Goal: Find contact information: Obtain details needed to contact an individual or organization

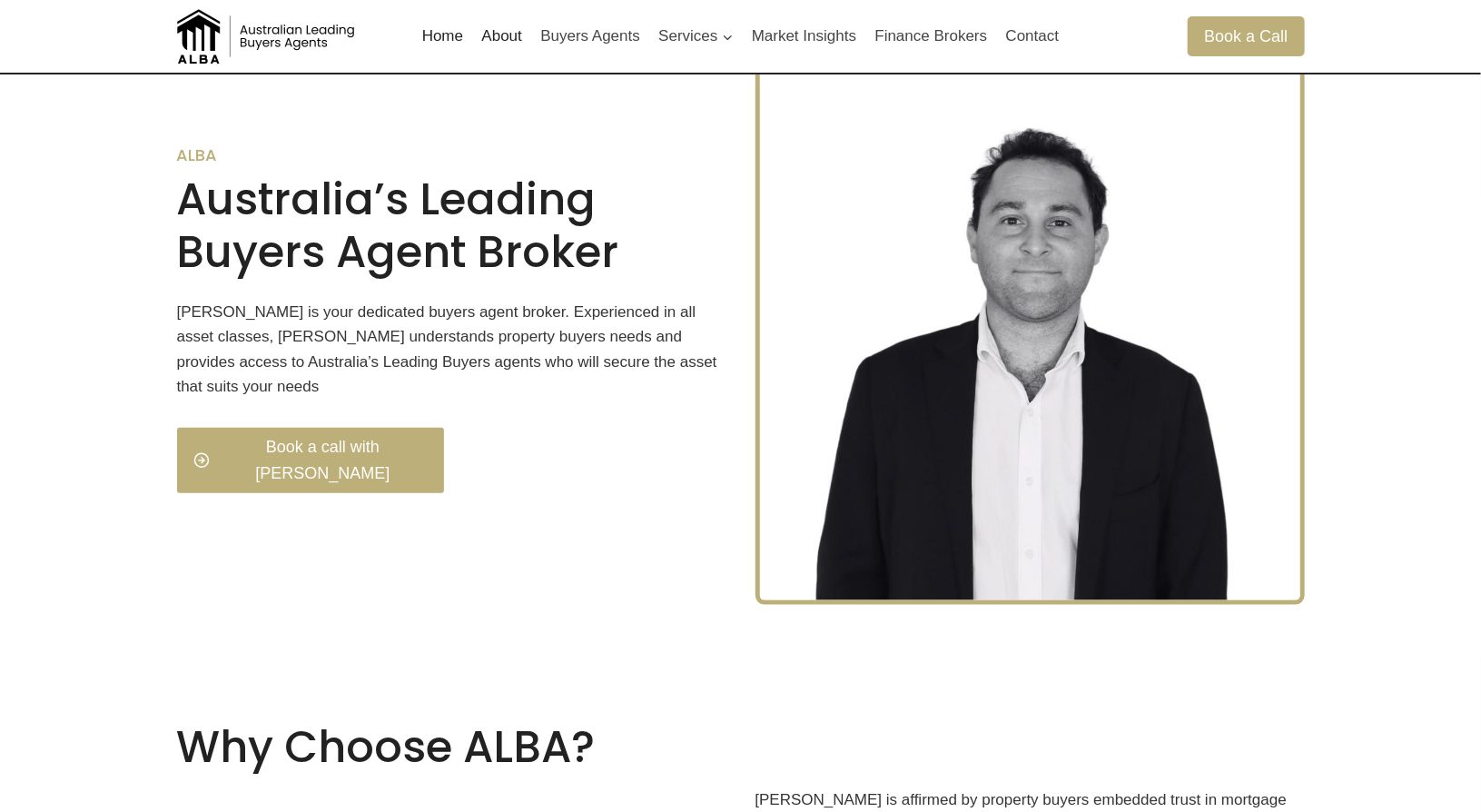
scroll to position [635, 0]
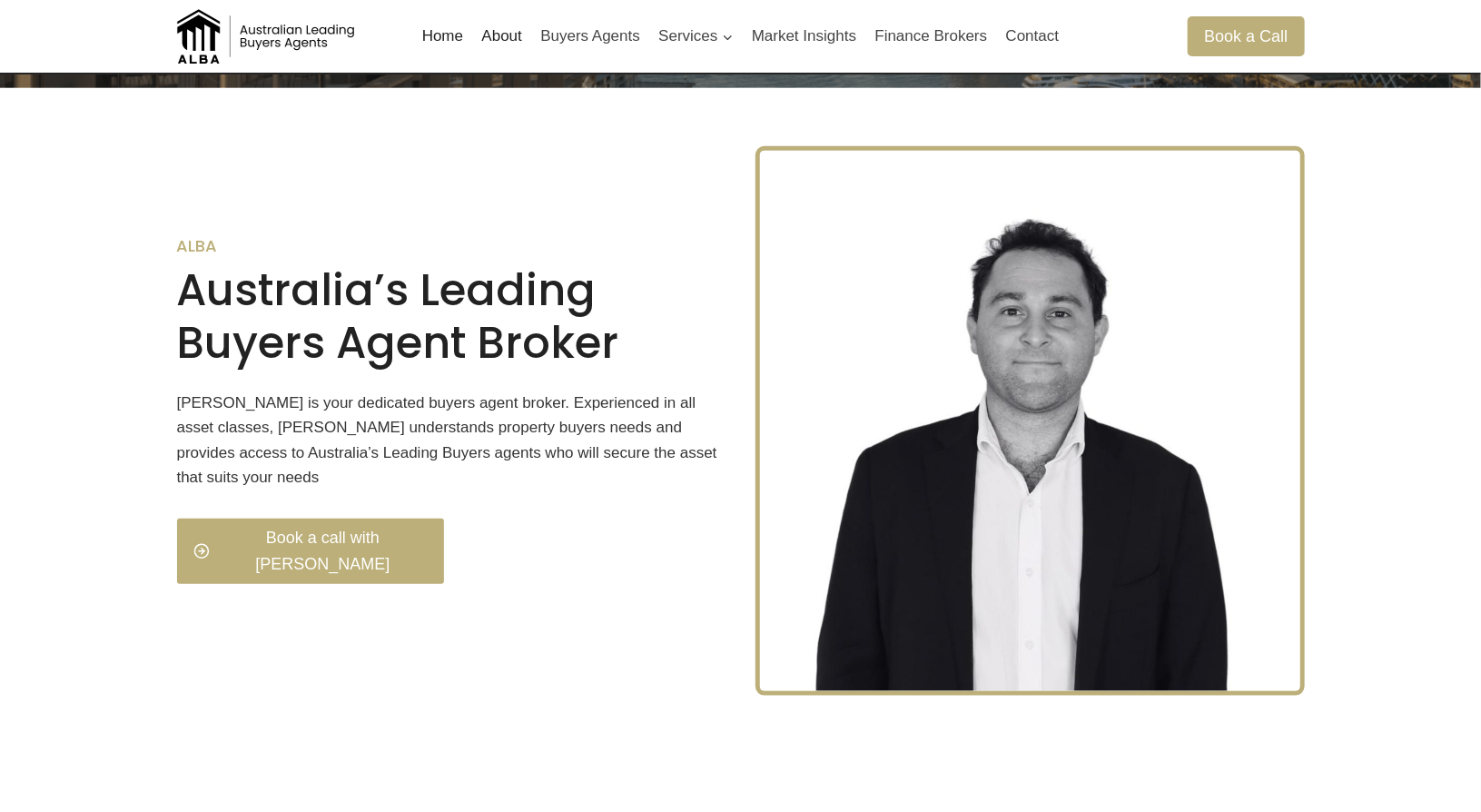
click at [518, 36] on link "About" at bounding box center [501, 36] width 59 height 44
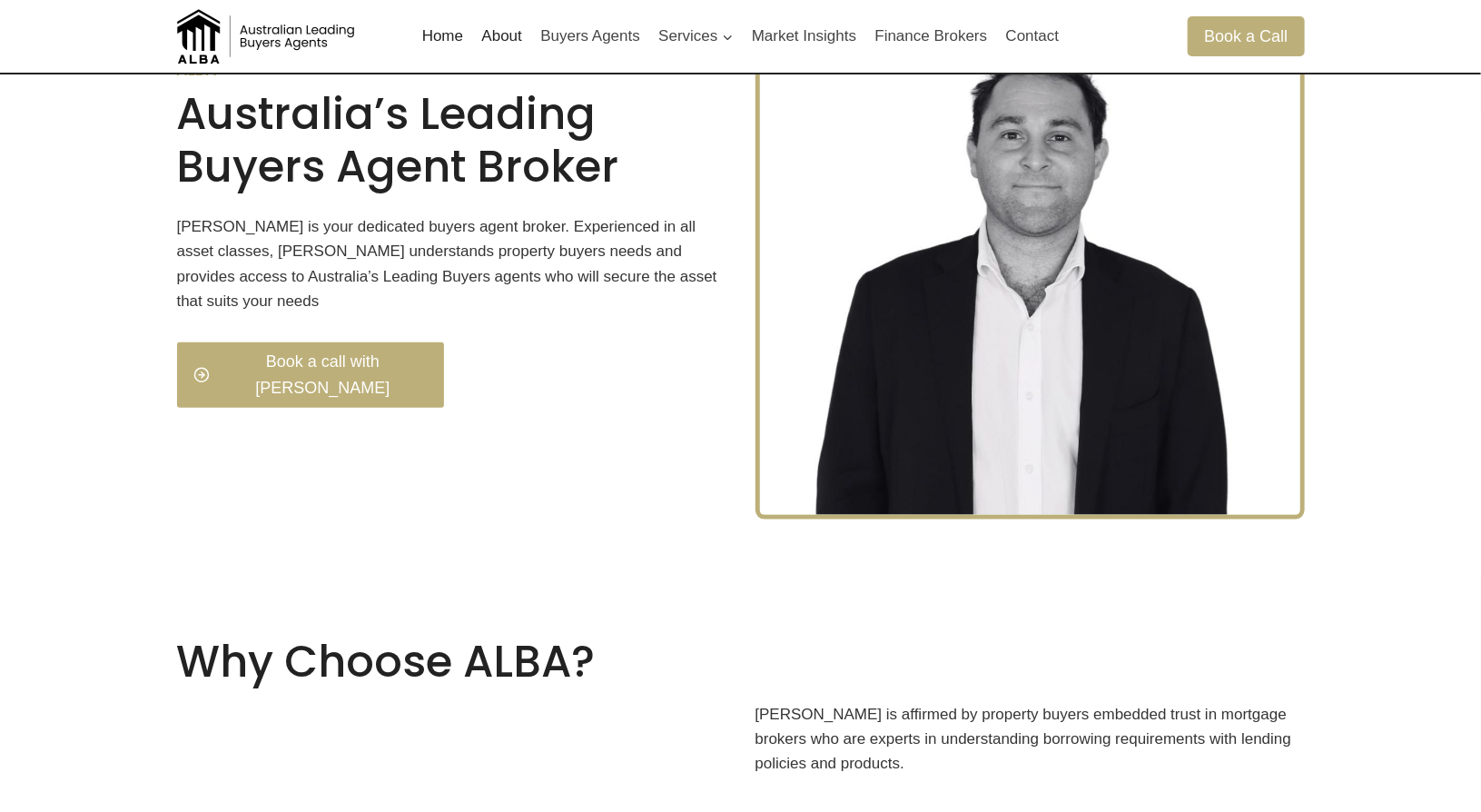
scroll to position [1012, 0]
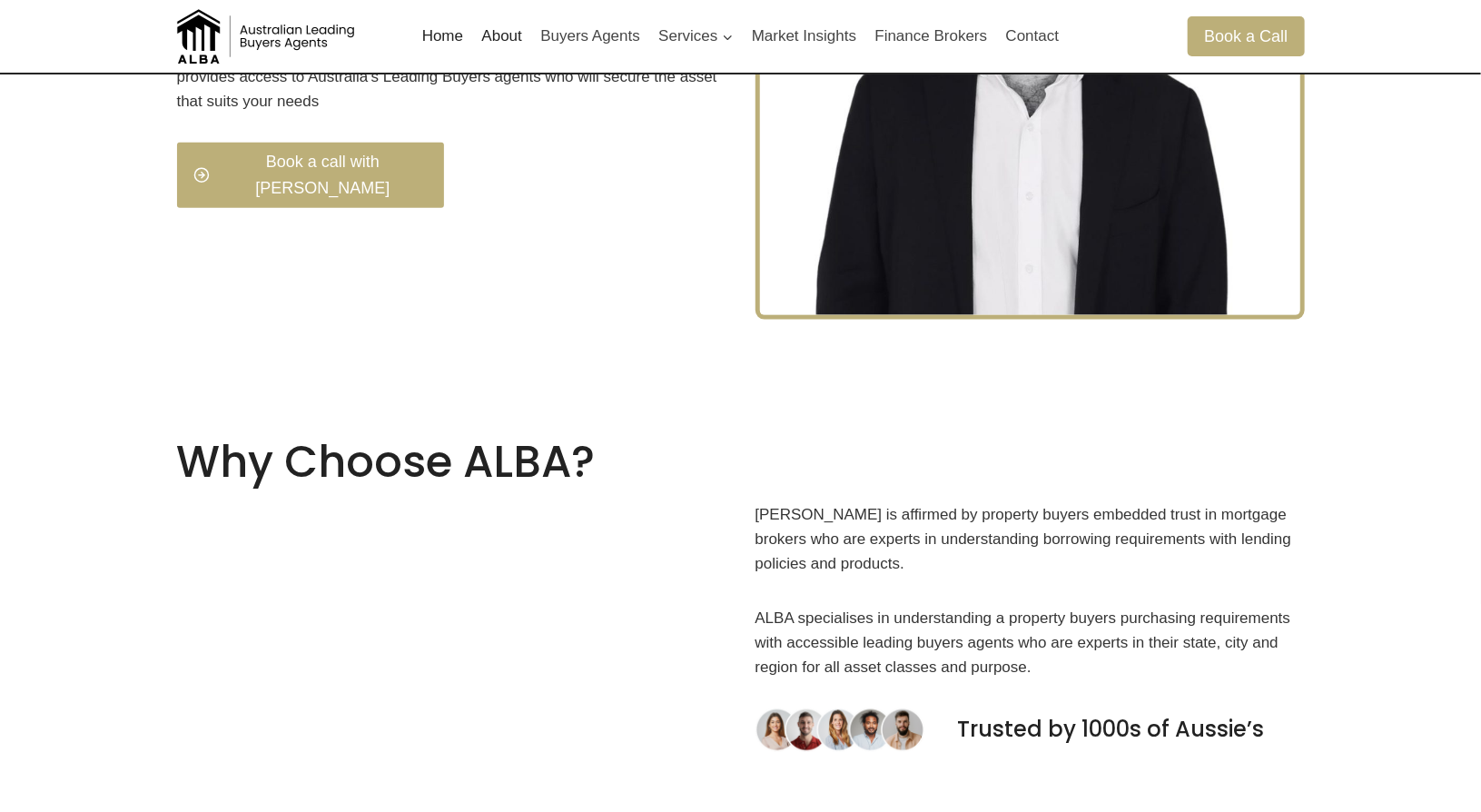
click at [500, 36] on link "About" at bounding box center [501, 36] width 59 height 44
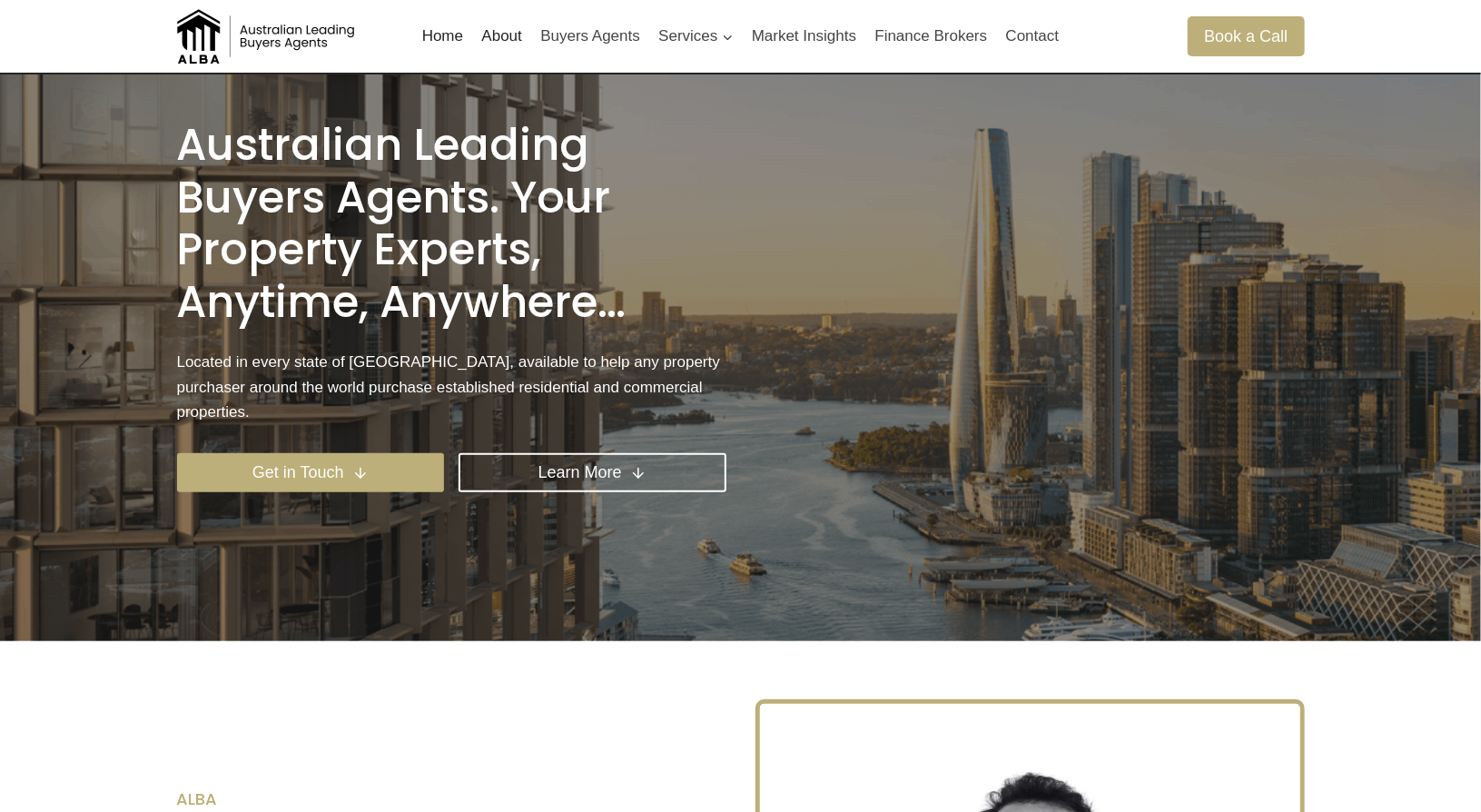
scroll to position [0, 0]
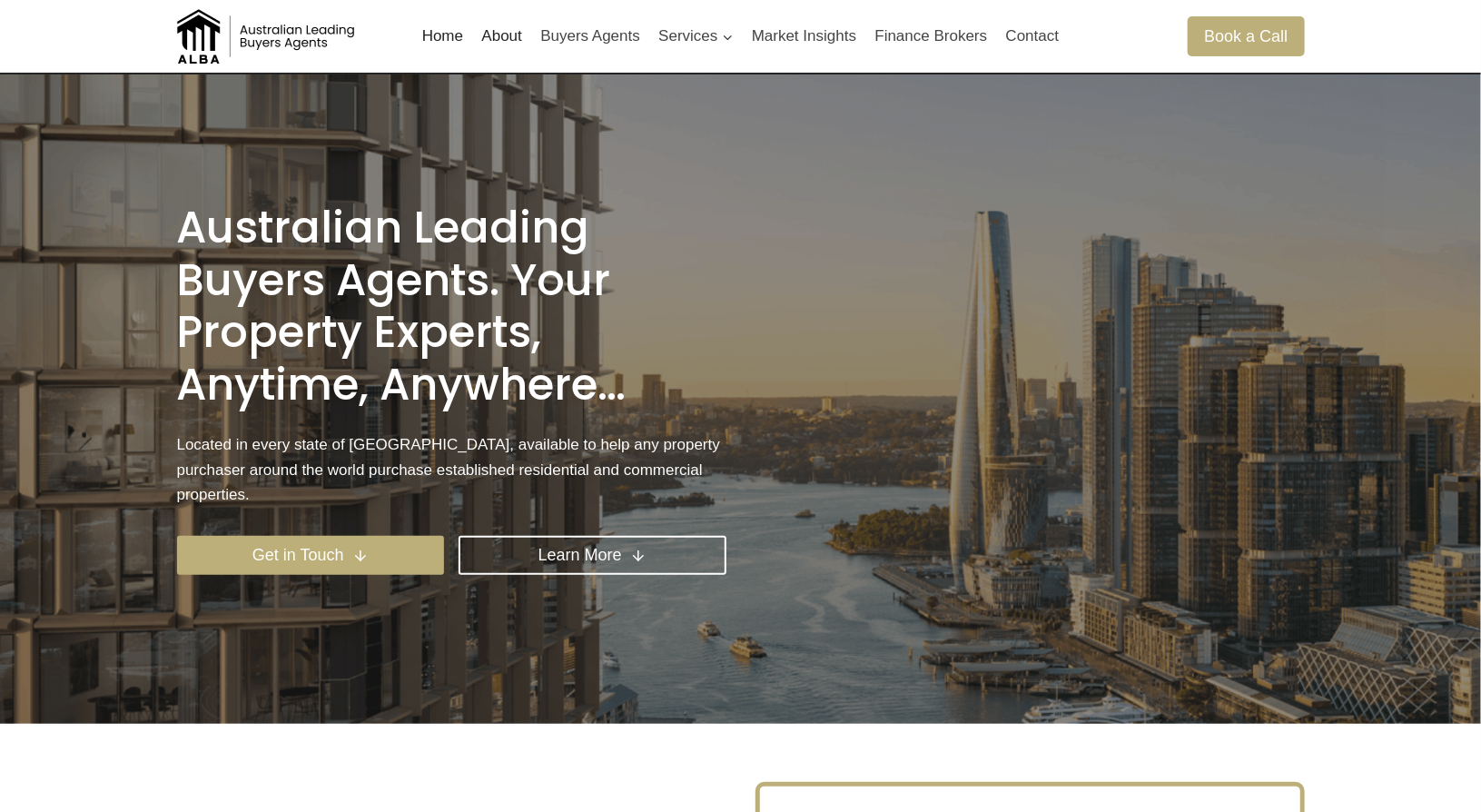
click at [509, 32] on link "About" at bounding box center [501, 36] width 59 height 44
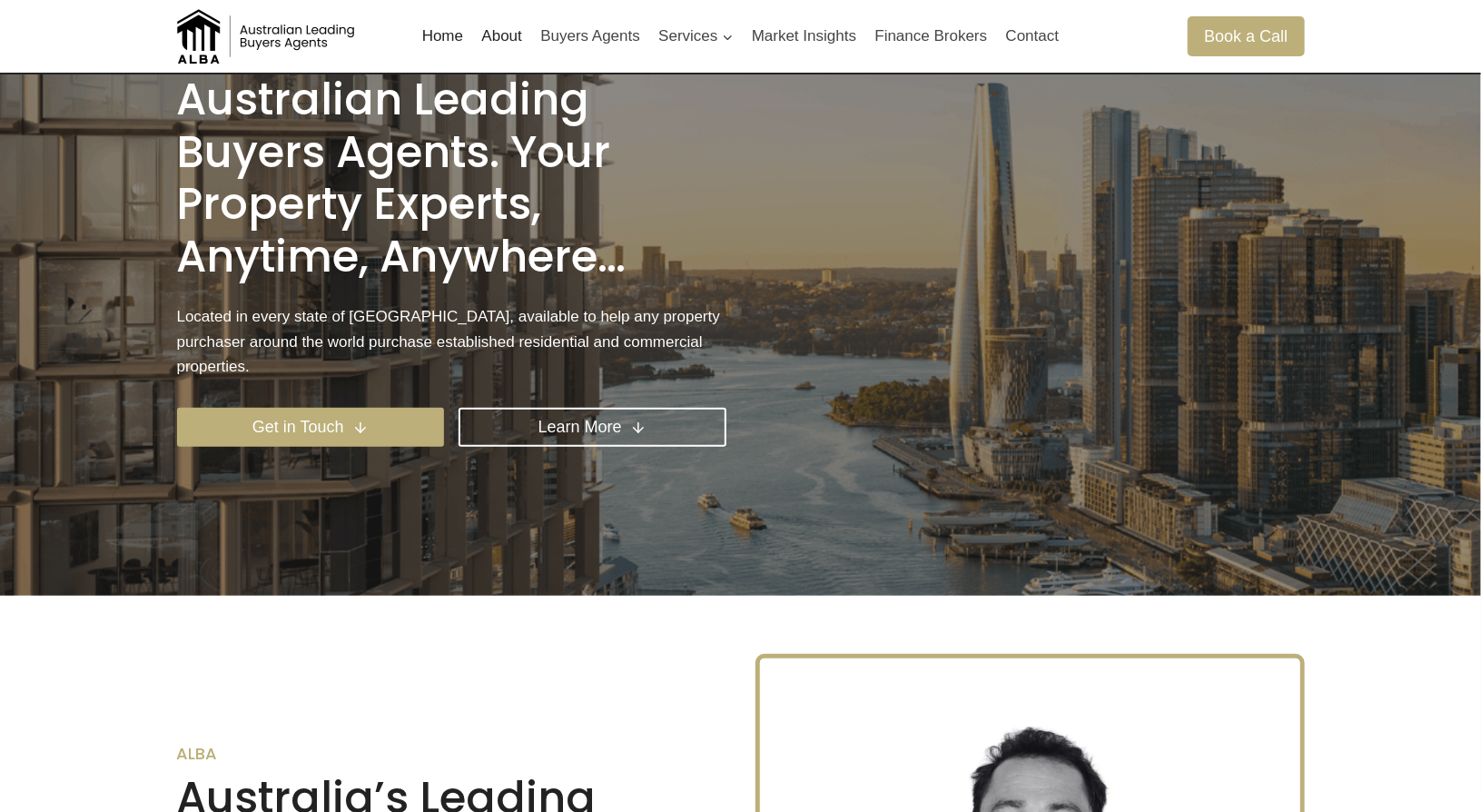
click at [509, 32] on link "About" at bounding box center [501, 36] width 59 height 44
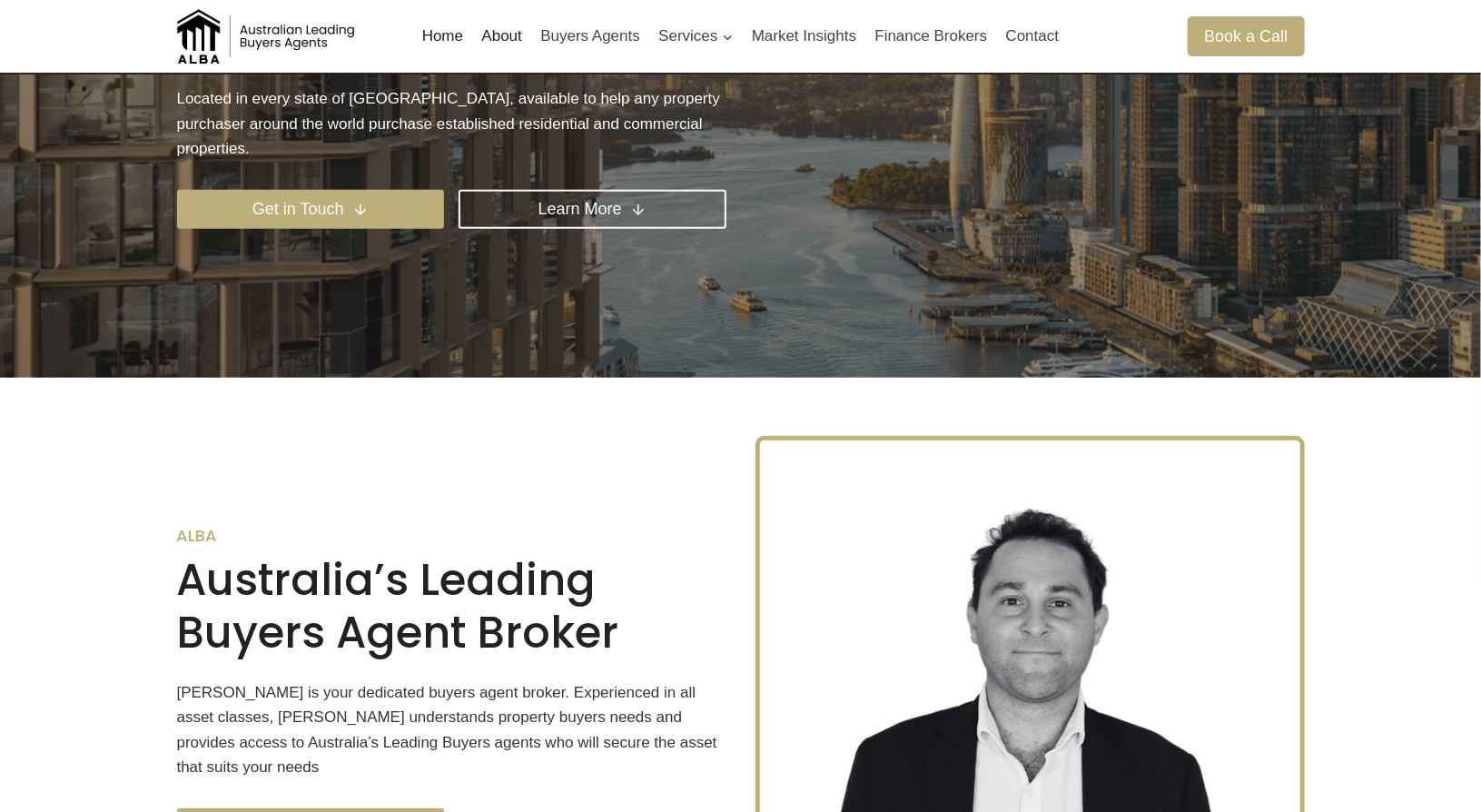
click at [509, 32] on link "About" at bounding box center [501, 36] width 59 height 44
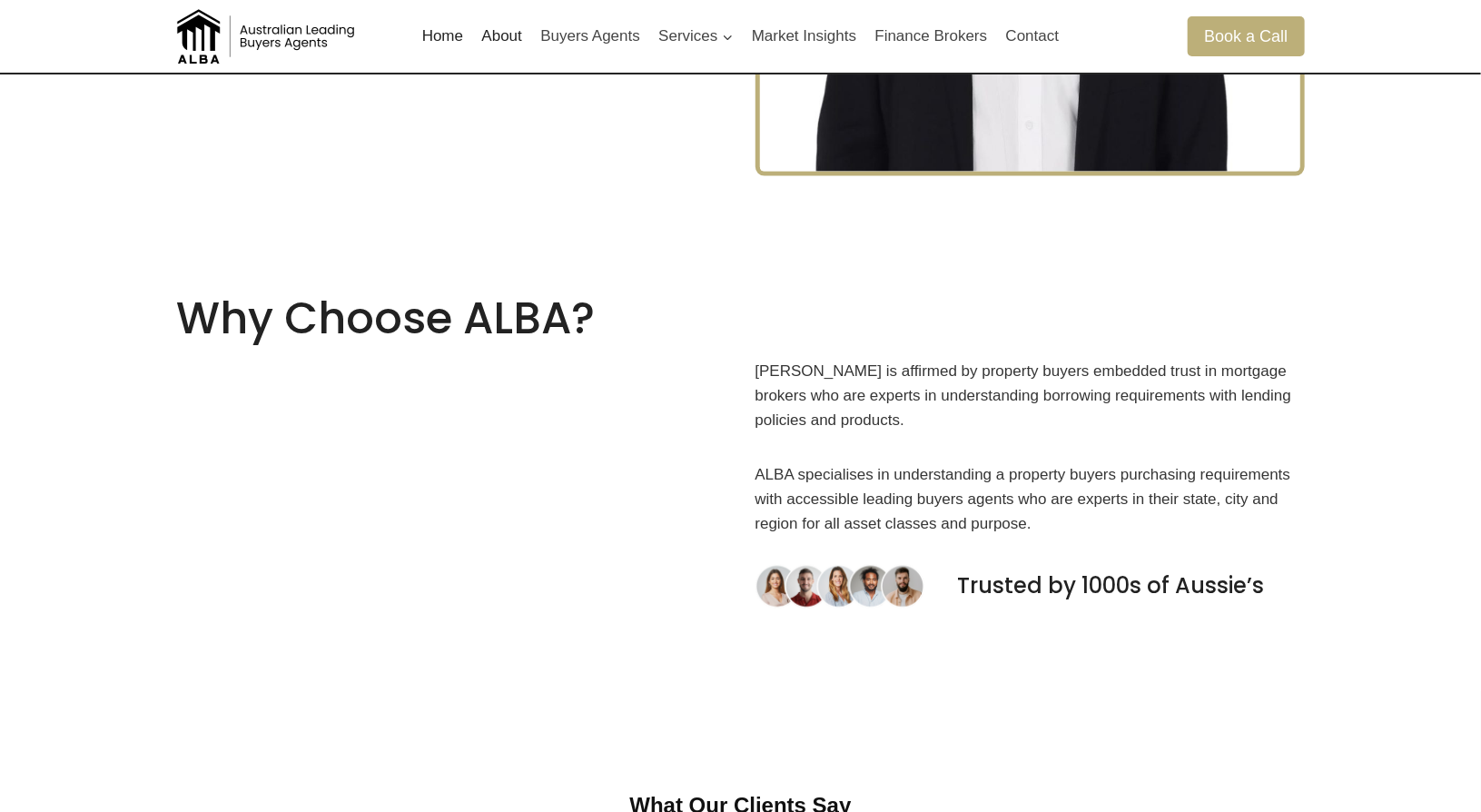
scroll to position [1180, 0]
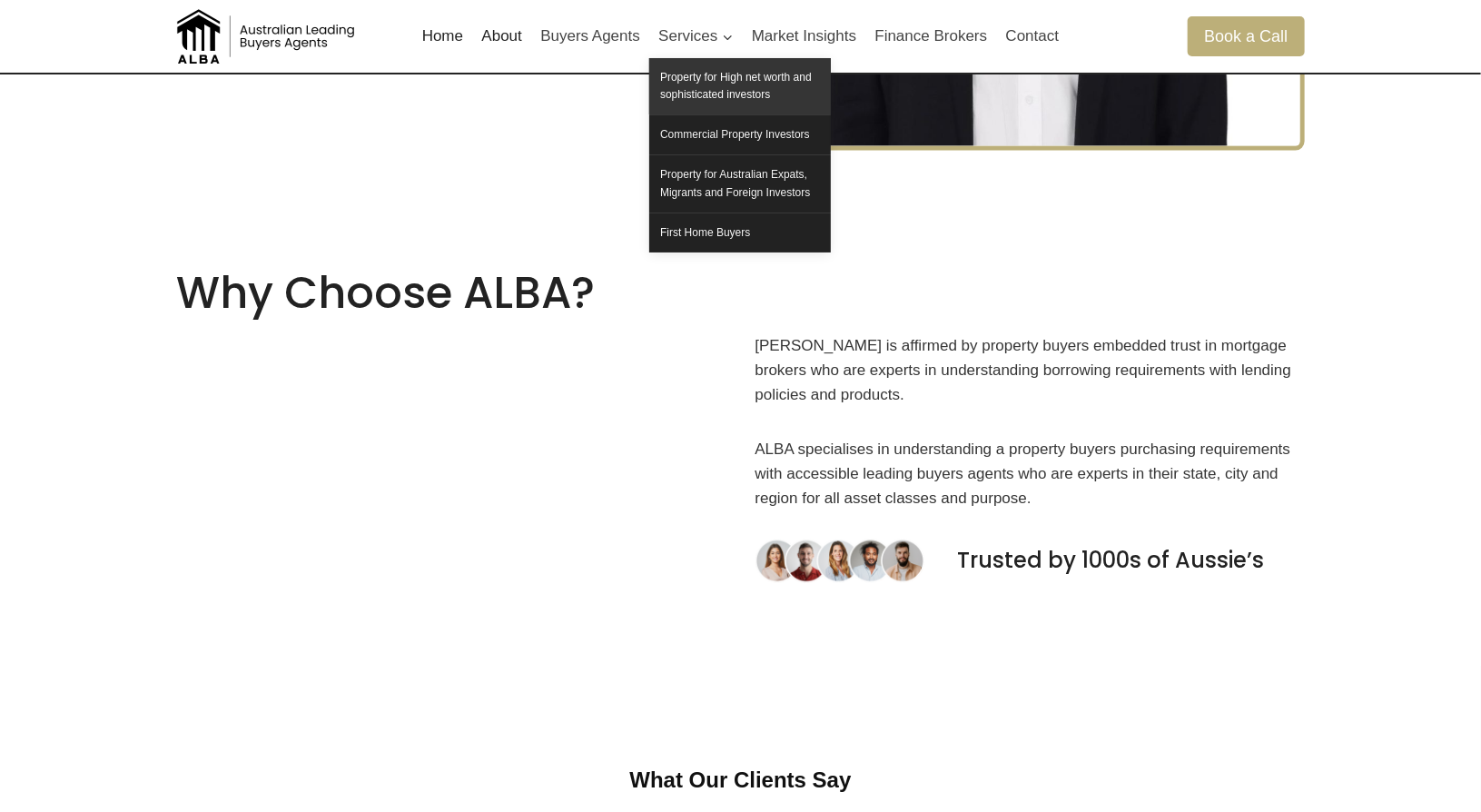
click at [787, 83] on link "Property for High net worth and sophisticated investors" at bounding box center [740, 86] width 181 height 56
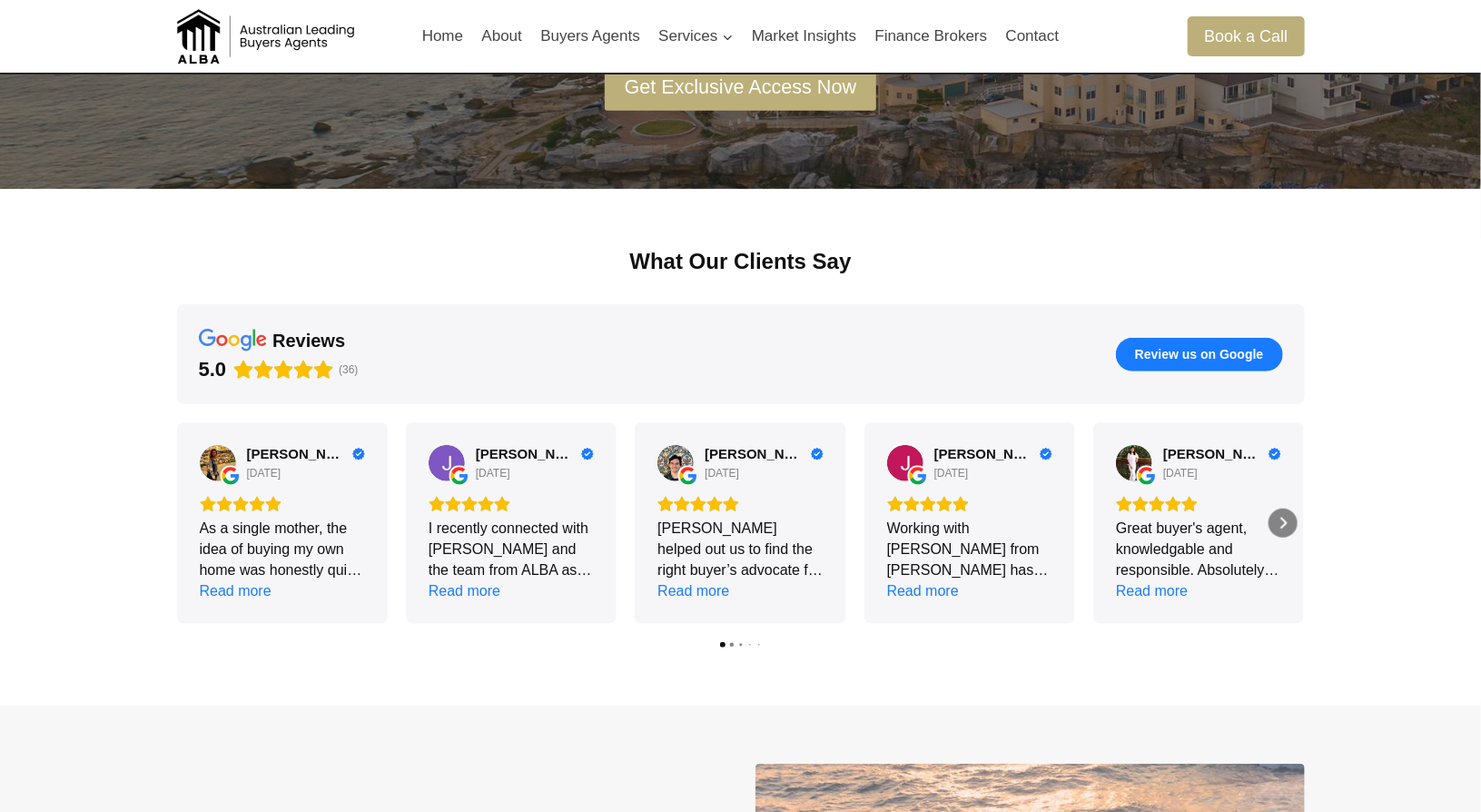
scroll to position [363, 0]
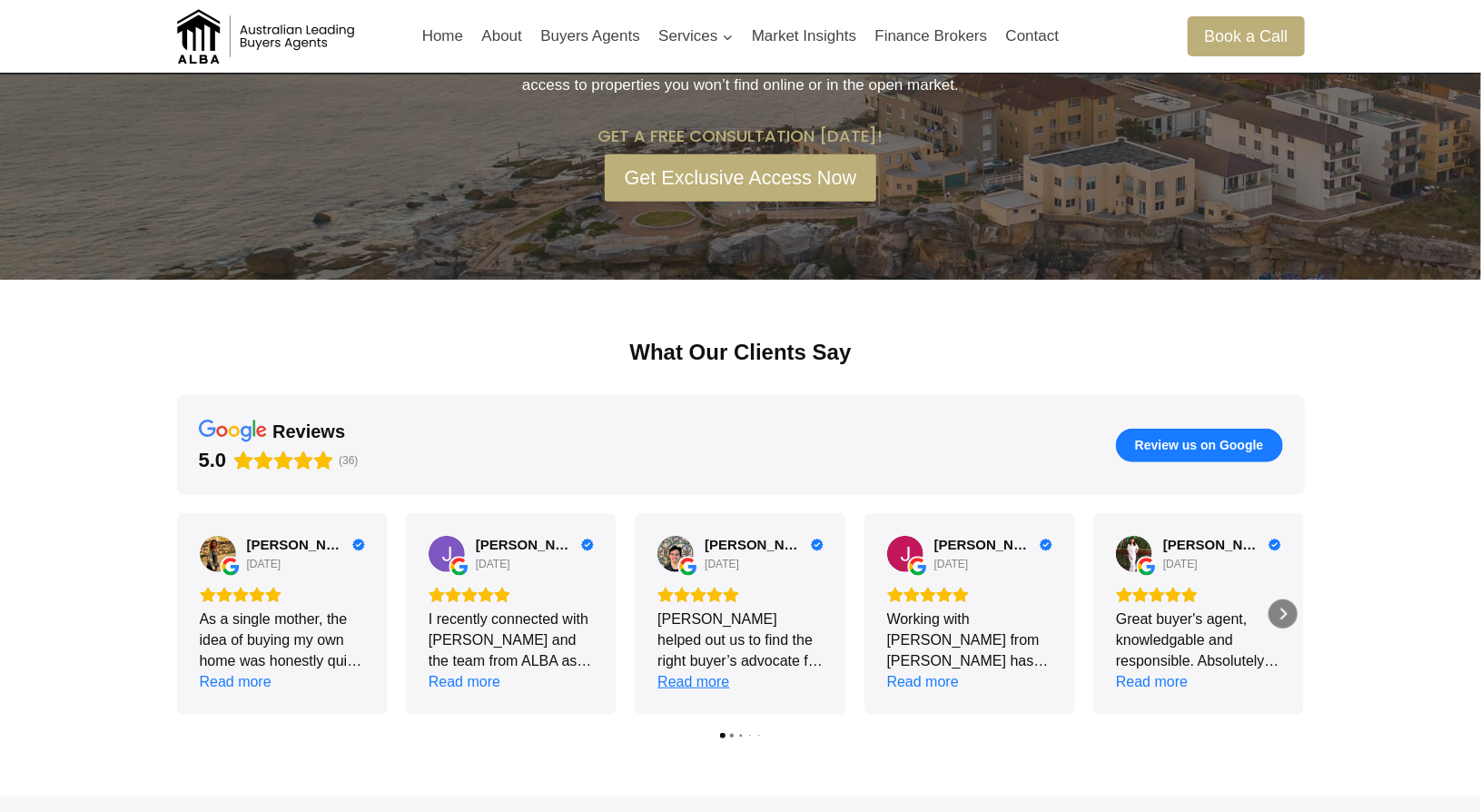
click at [691, 682] on div "Read more" at bounding box center [693, 681] width 72 height 21
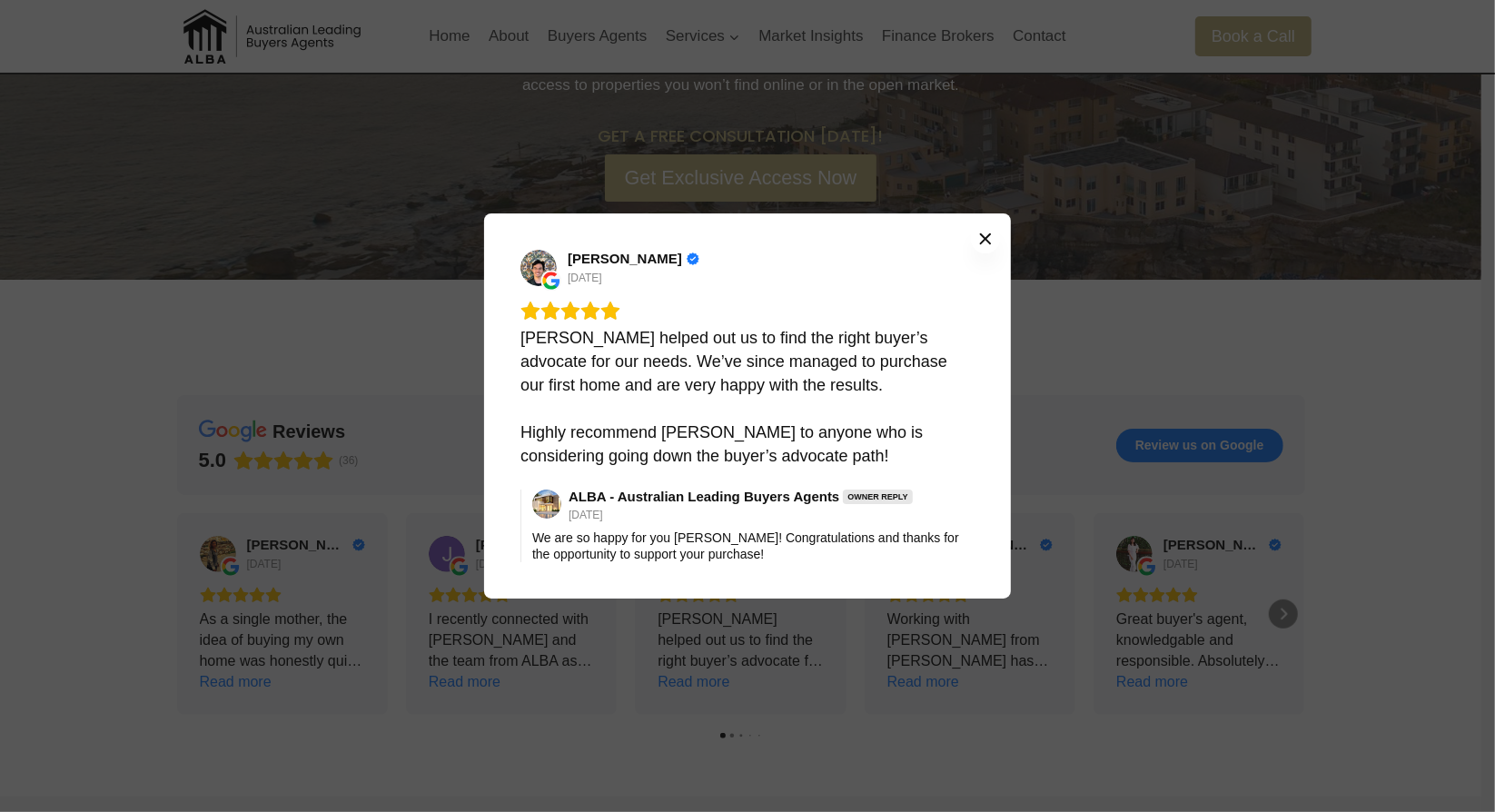
click at [985, 235] on icon "Close" at bounding box center [986, 239] width 15 height 15
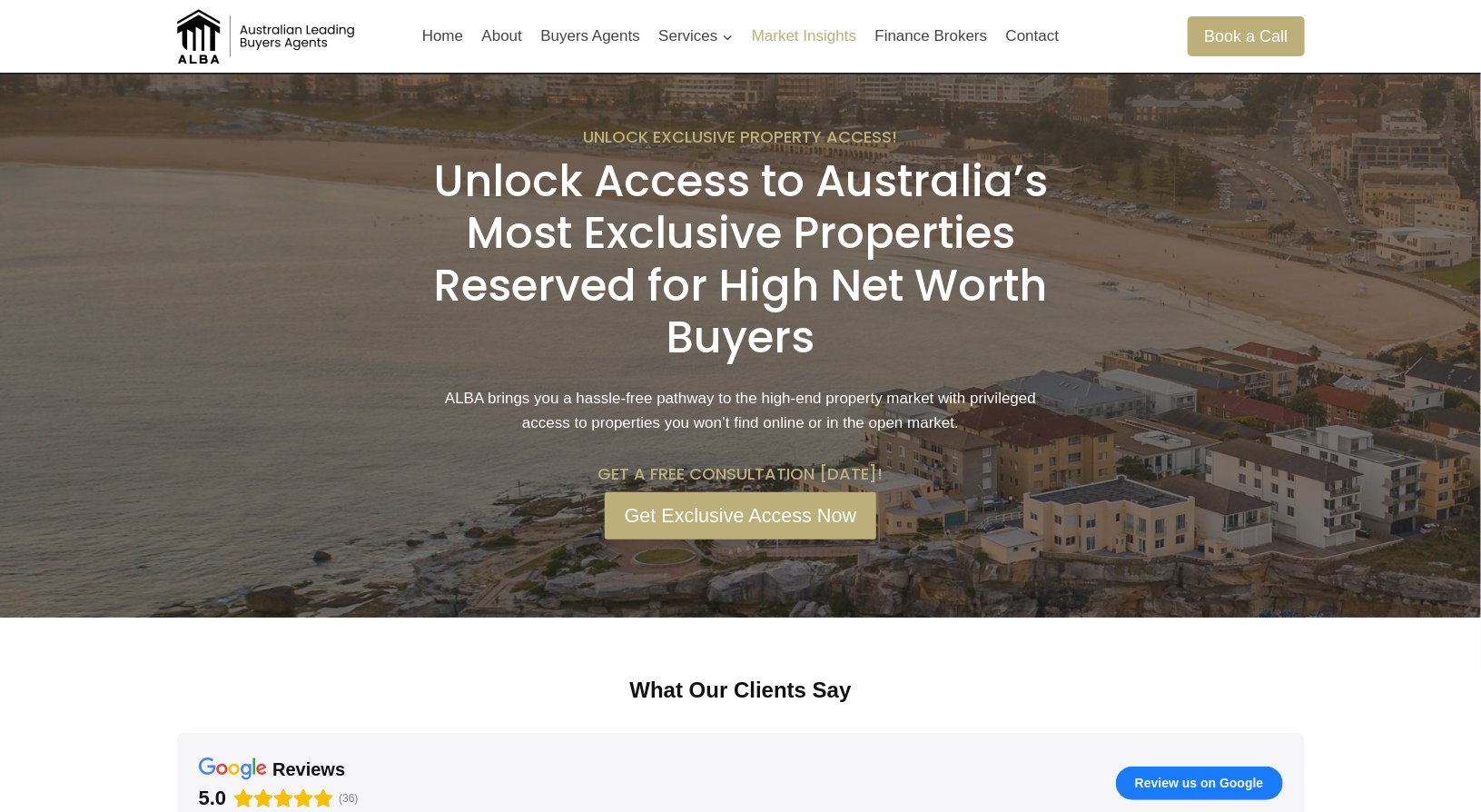
scroll to position [0, 0]
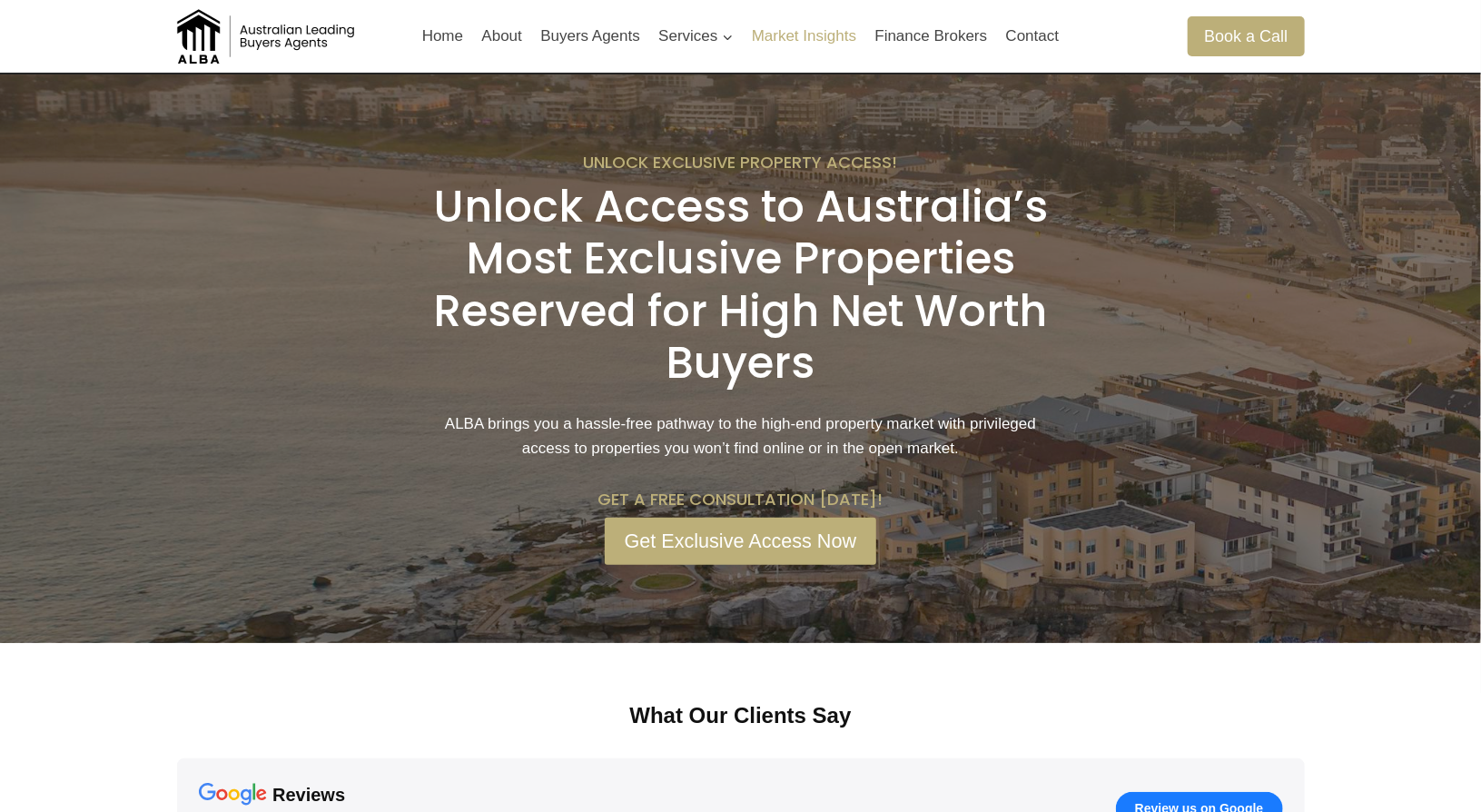
click at [816, 49] on link "Market Insights" at bounding box center [805, 36] width 123 height 44
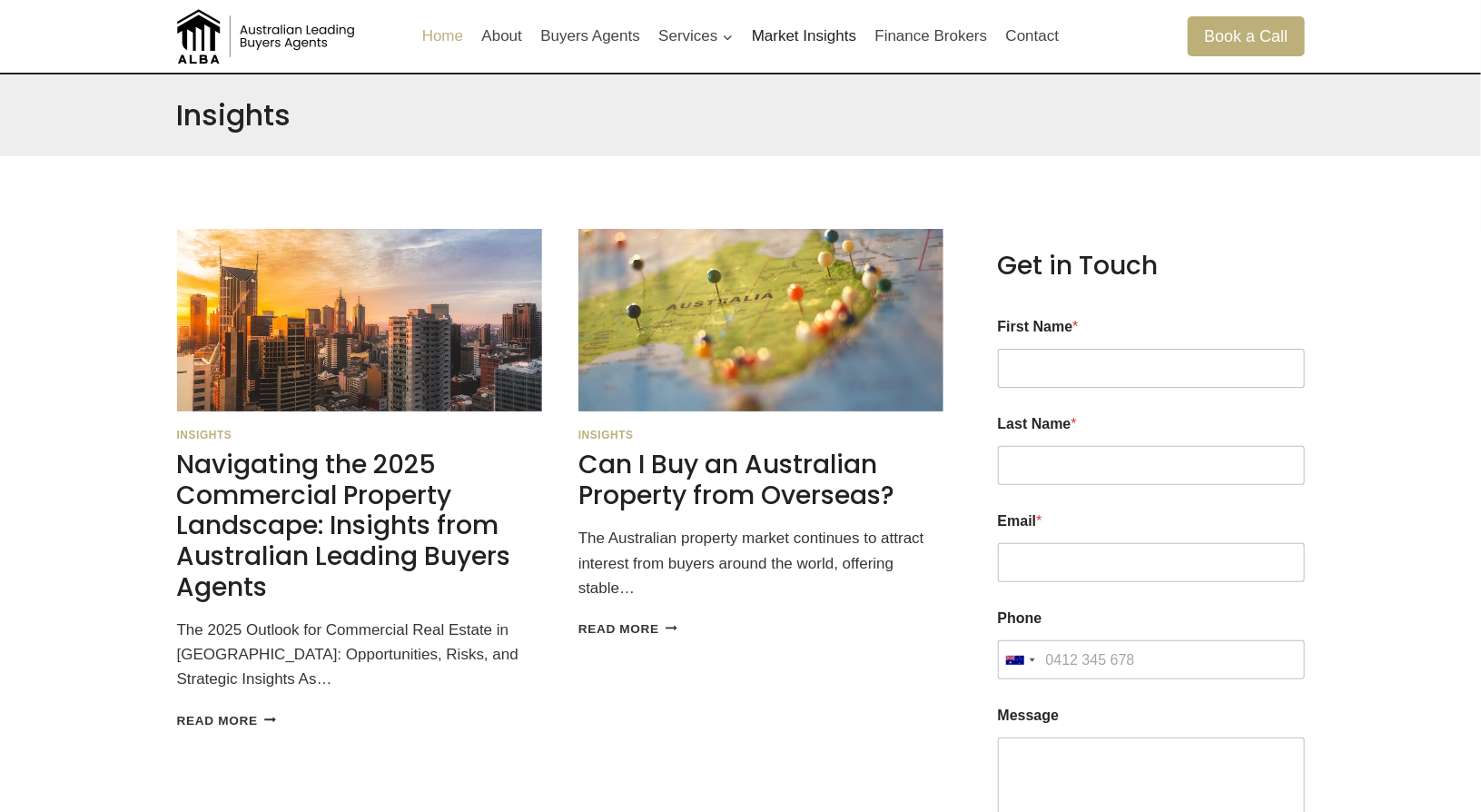
click at [457, 35] on link "Home" at bounding box center [443, 36] width 60 height 44
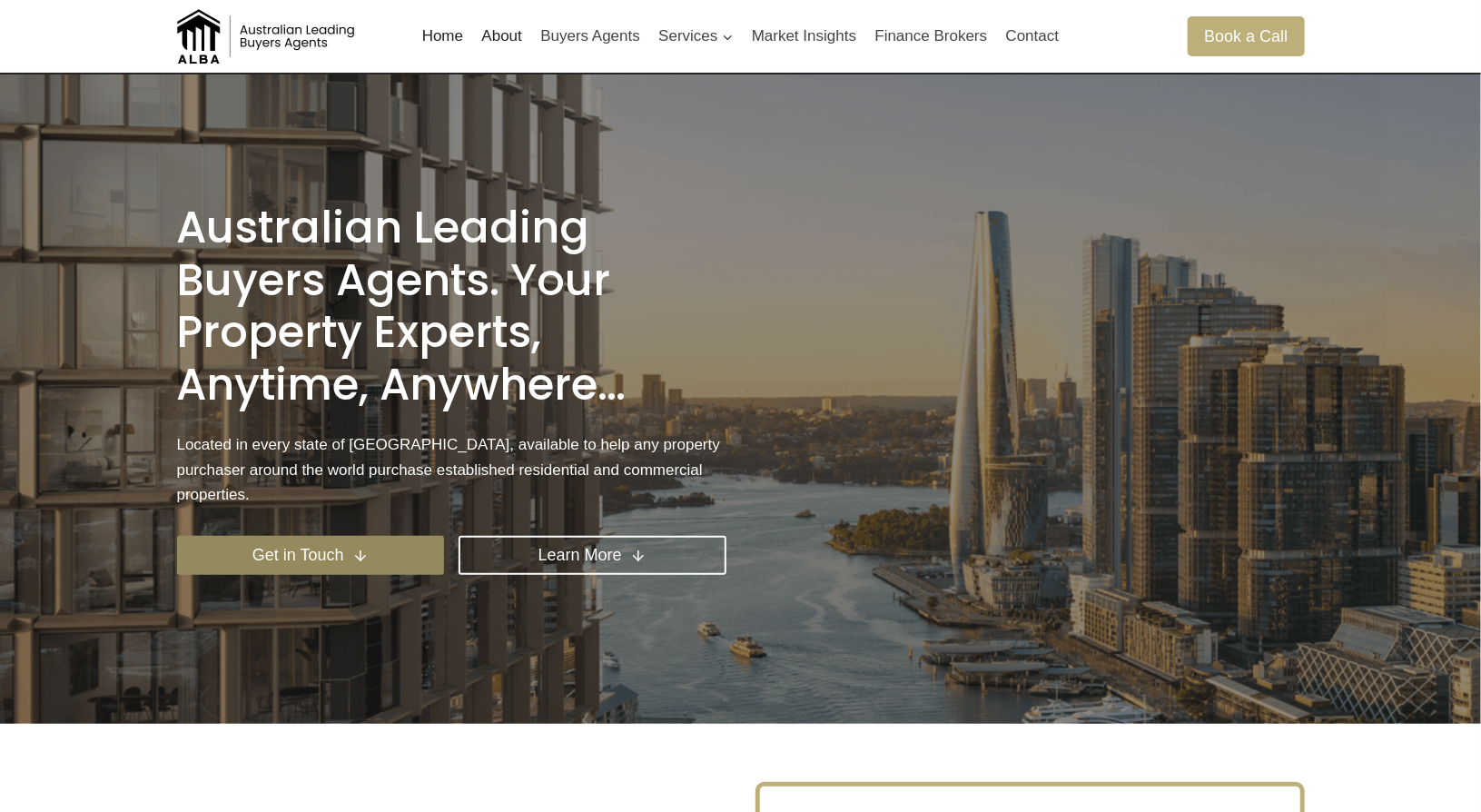
click at [403, 543] on link "Get in Touch" at bounding box center [310, 555] width 268 height 39
click at [929, 32] on link "Finance Brokers" at bounding box center [931, 36] width 131 height 44
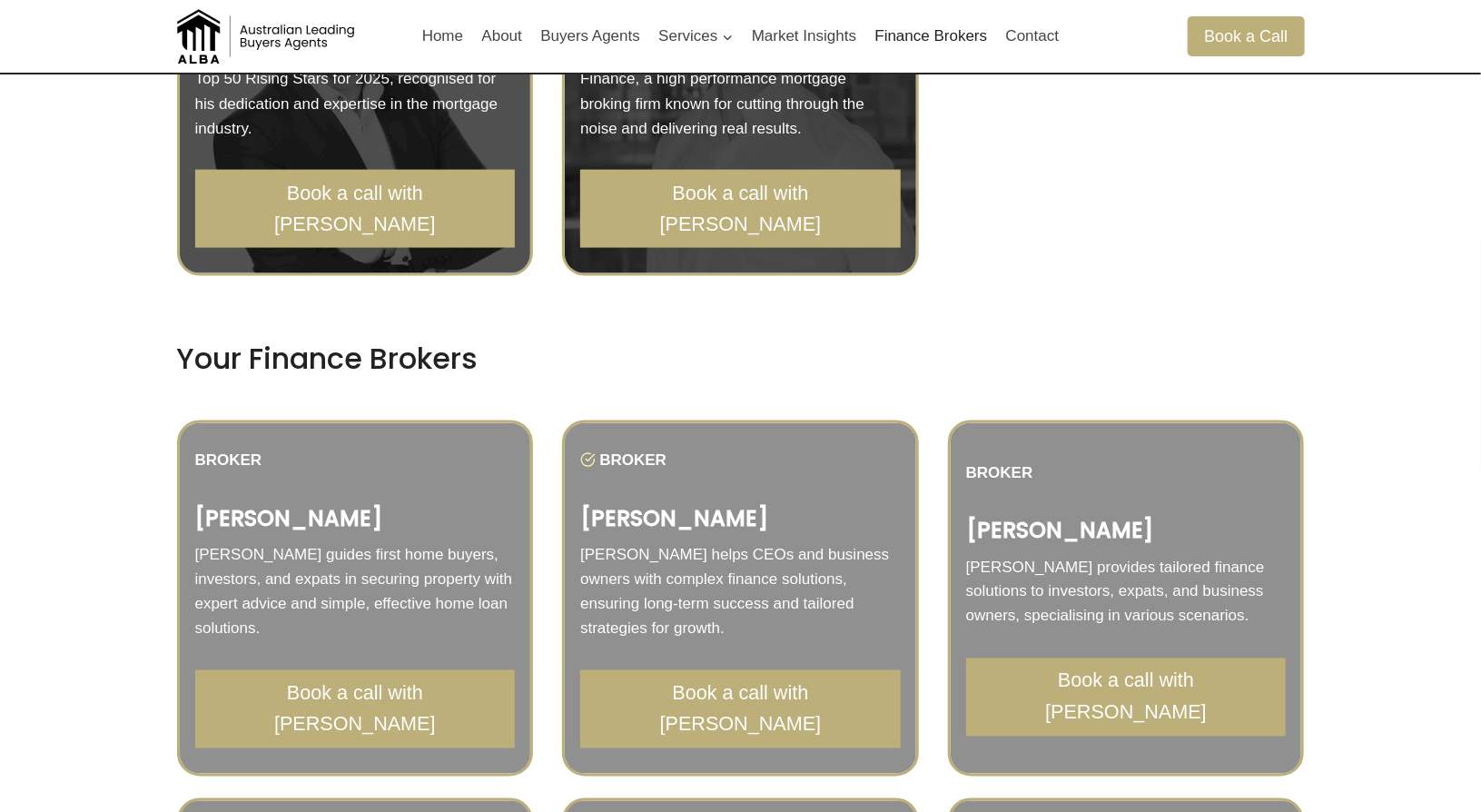
scroll to position [1180, 0]
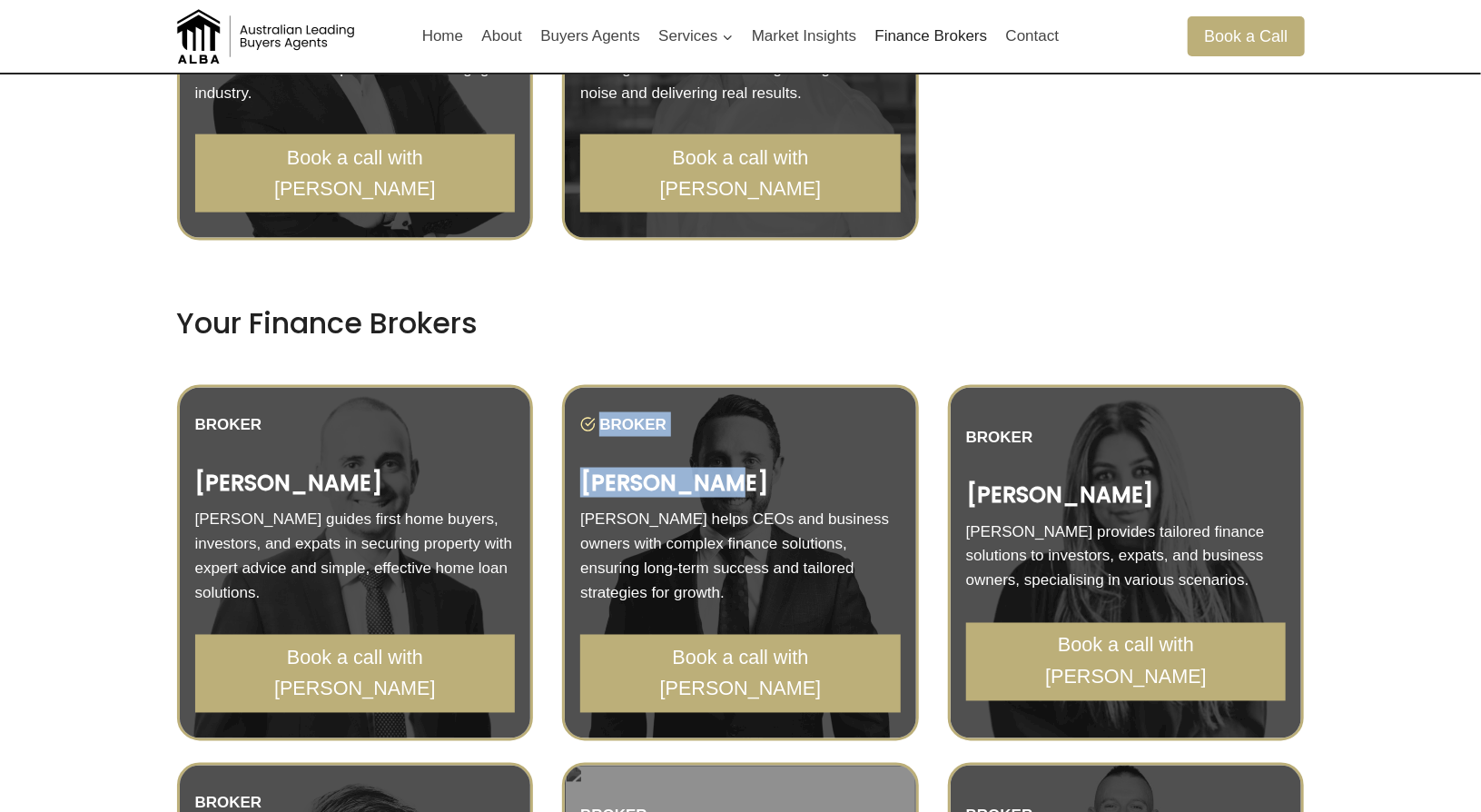
drag, startPoint x: 625, startPoint y: 506, endPoint x: 720, endPoint y: 513, distance: 95.3
click at [720, 513] on div "BROKER [PERSON_NAME] [PERSON_NAME] helps CEOs and business owners with complex …" at bounding box center [741, 563] width 357 height 357
click at [668, 498] on strong "[PERSON_NAME]" at bounding box center [674, 482] width 188 height 30
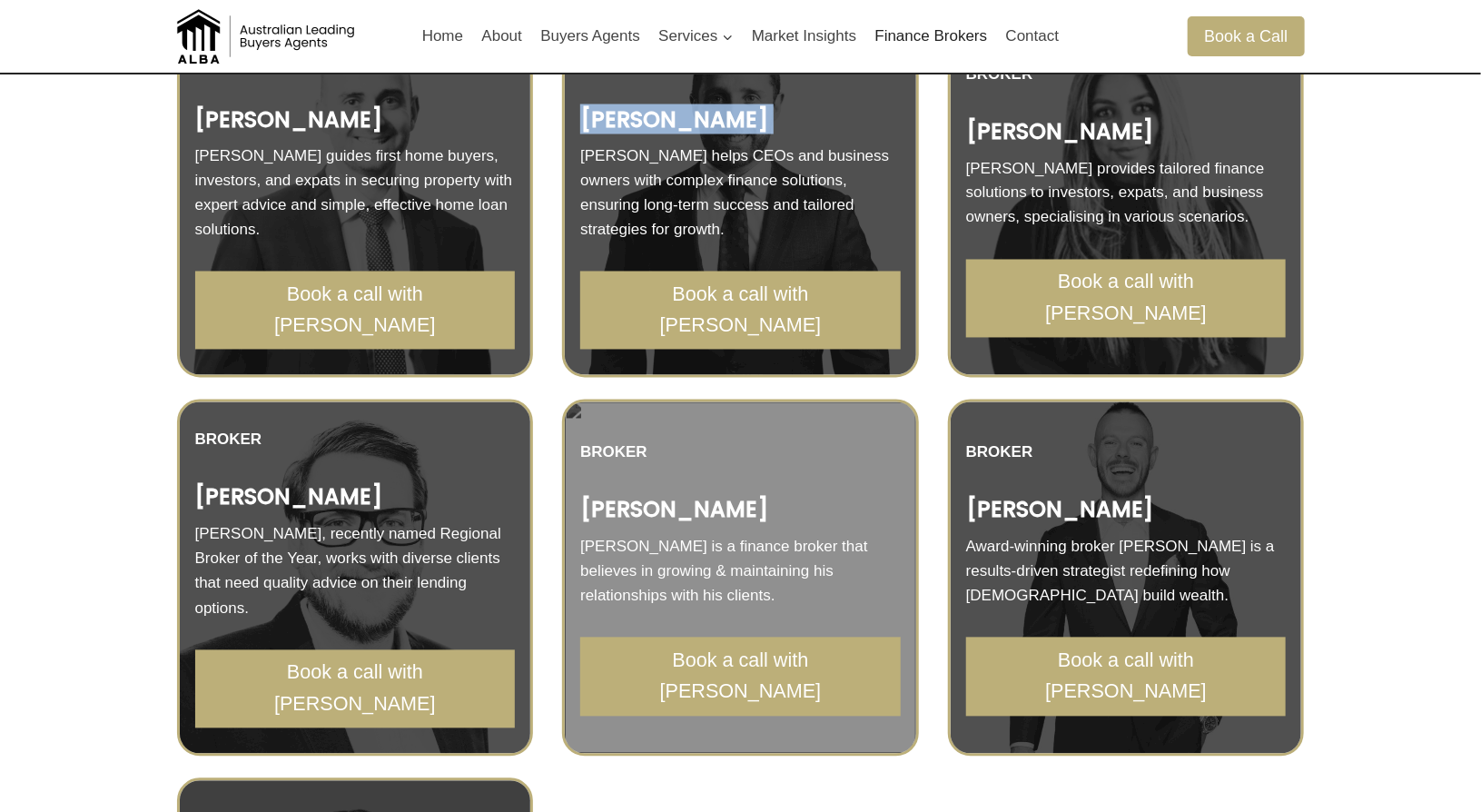
scroll to position [1453, 0]
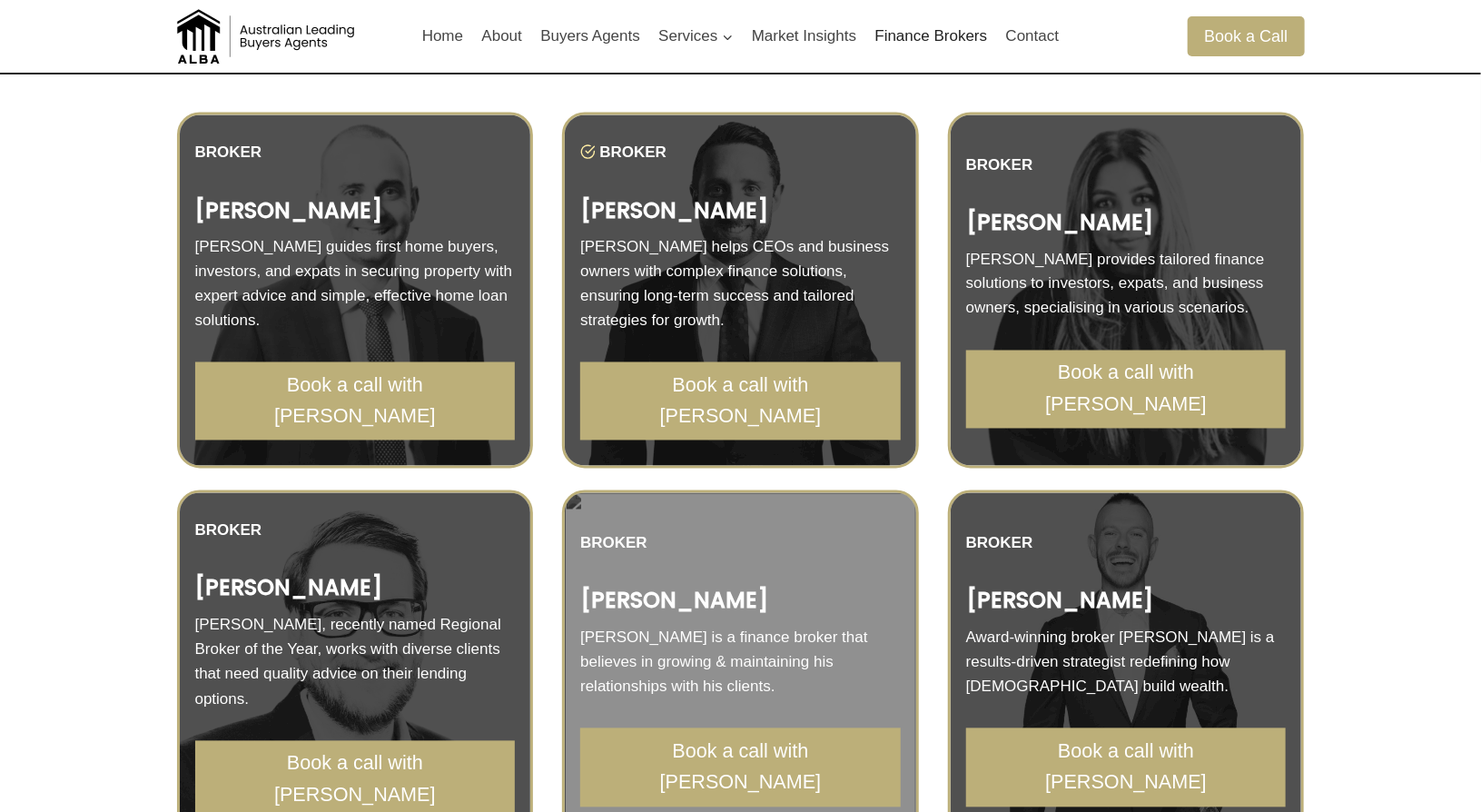
click at [658, 281] on p "[PERSON_NAME] helps CEOs and business owners with complex finance solutions, en…" at bounding box center [740, 284] width 320 height 99
drag, startPoint x: 677, startPoint y: 271, endPoint x: 689, endPoint y: 273, distance: 12.2
click at [689, 273] on p "[PERSON_NAME] helps CEOs and business owners with complex finance solutions, en…" at bounding box center [740, 284] width 320 height 99
drag, startPoint x: 218, startPoint y: 268, endPoint x: 349, endPoint y: 283, distance: 131.9
click at [349, 283] on p "[PERSON_NAME] guides first home buyers, investors, and expats in securing prope…" at bounding box center [355, 284] width 320 height 99
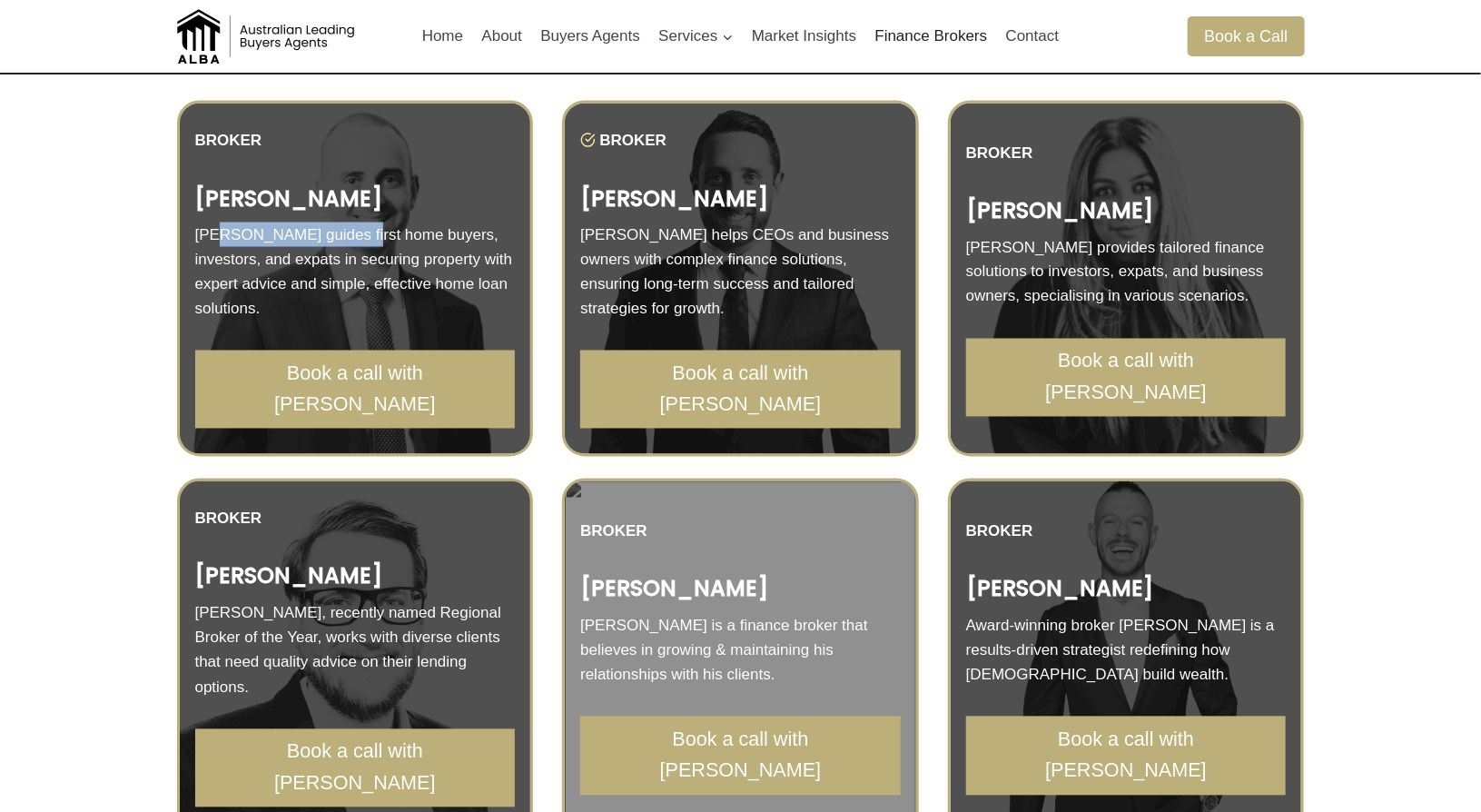
scroll to position [1362, 0]
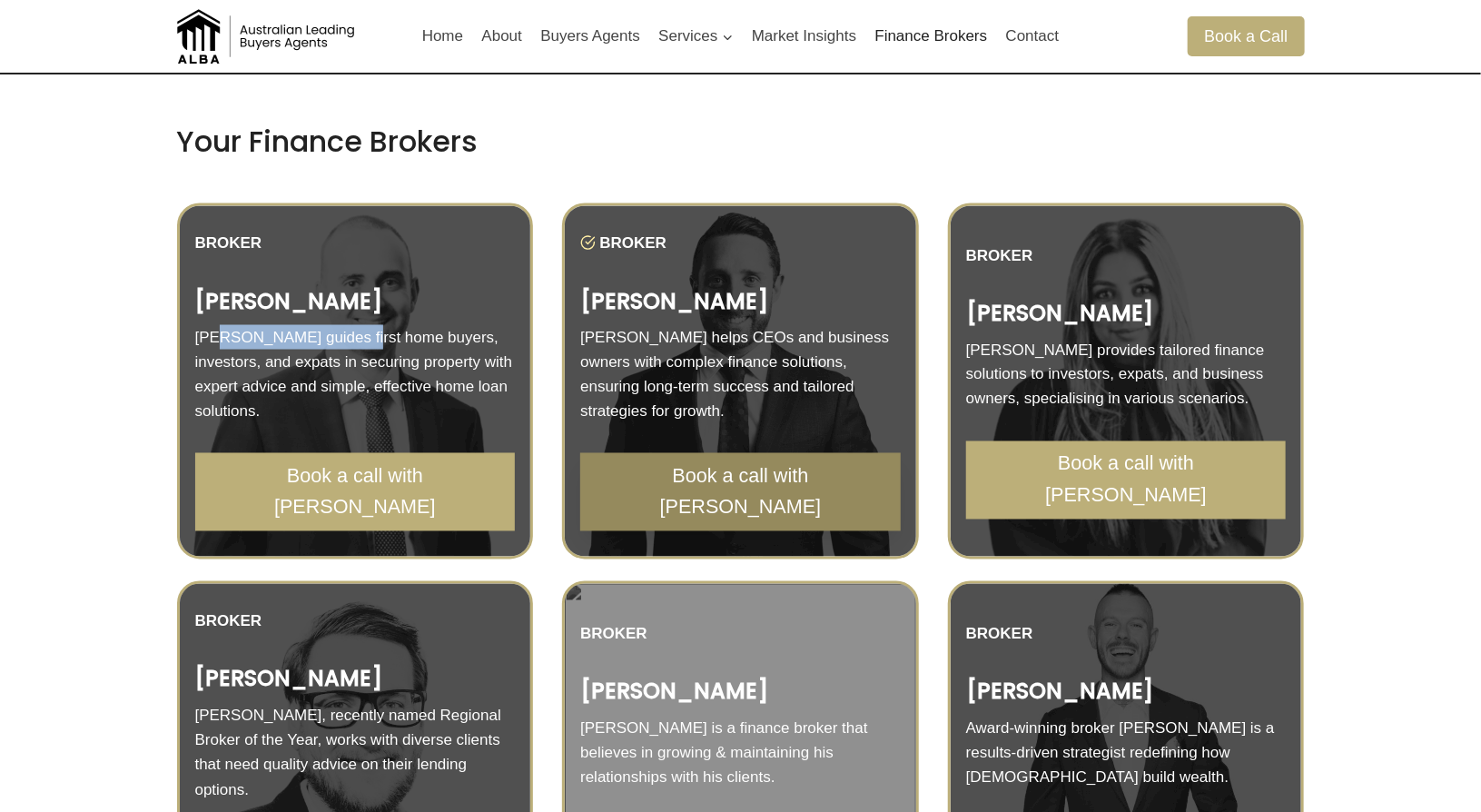
click at [715, 478] on span "Book a call with [PERSON_NAME]" at bounding box center [740, 492] width 280 height 63
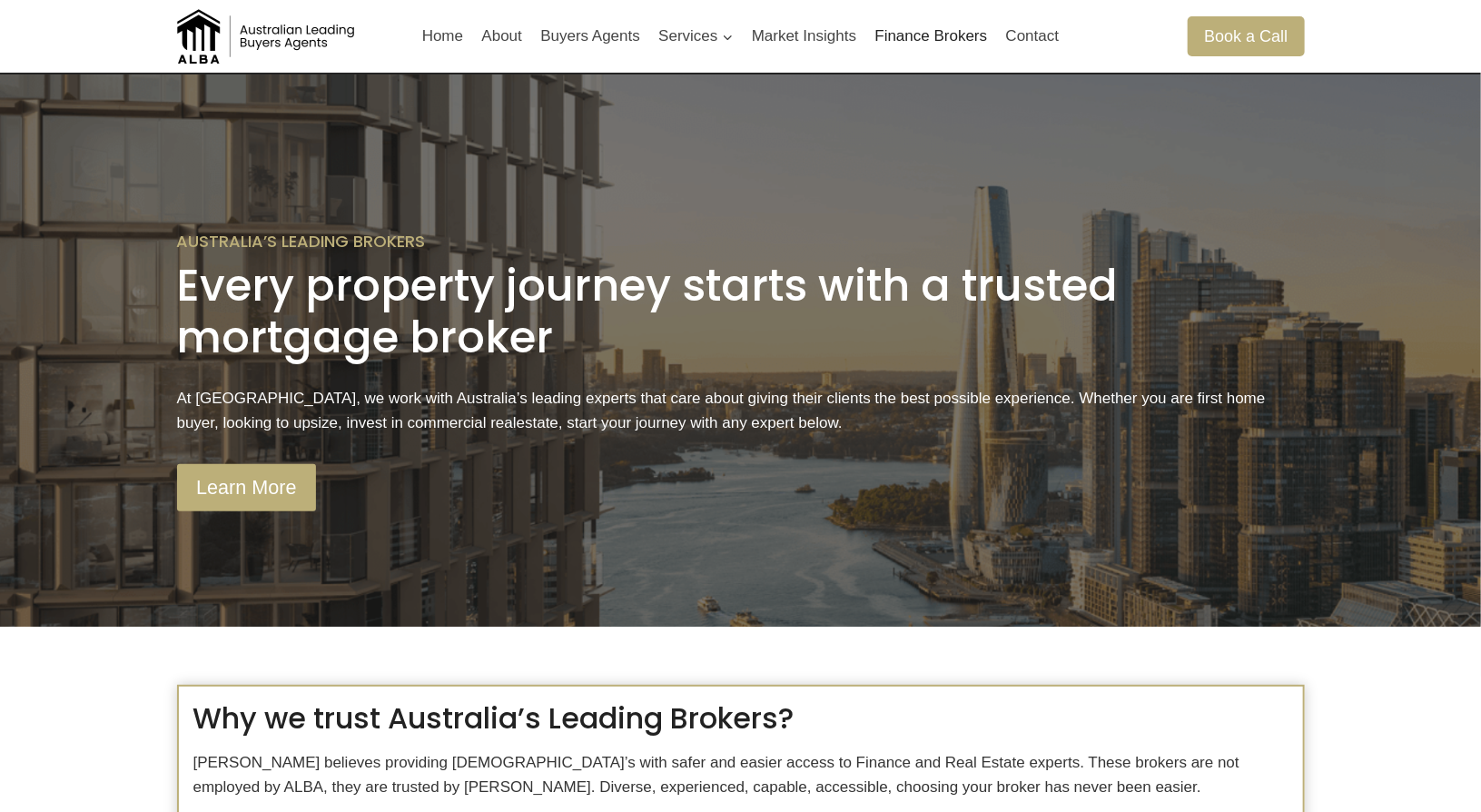
scroll to position [0, 0]
